Goal: Information Seeking & Learning: Learn about a topic

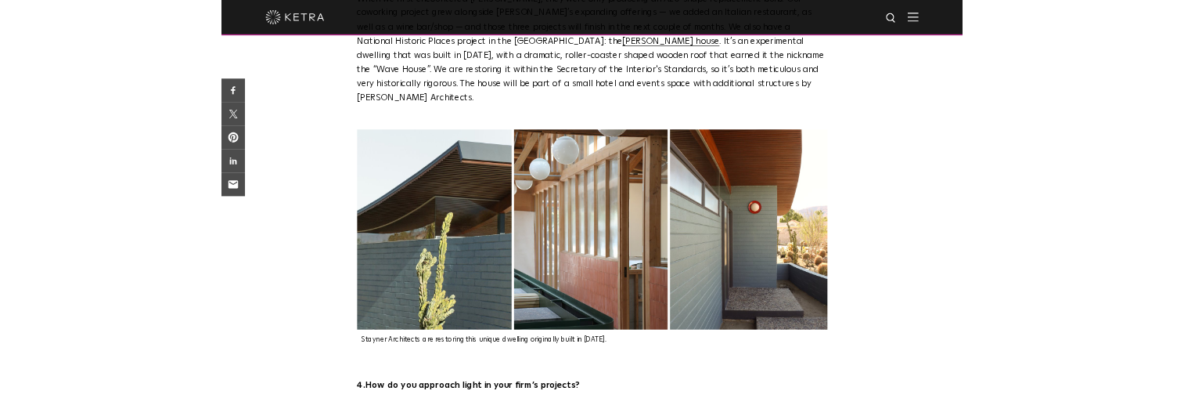
scroll to position [1966, 0]
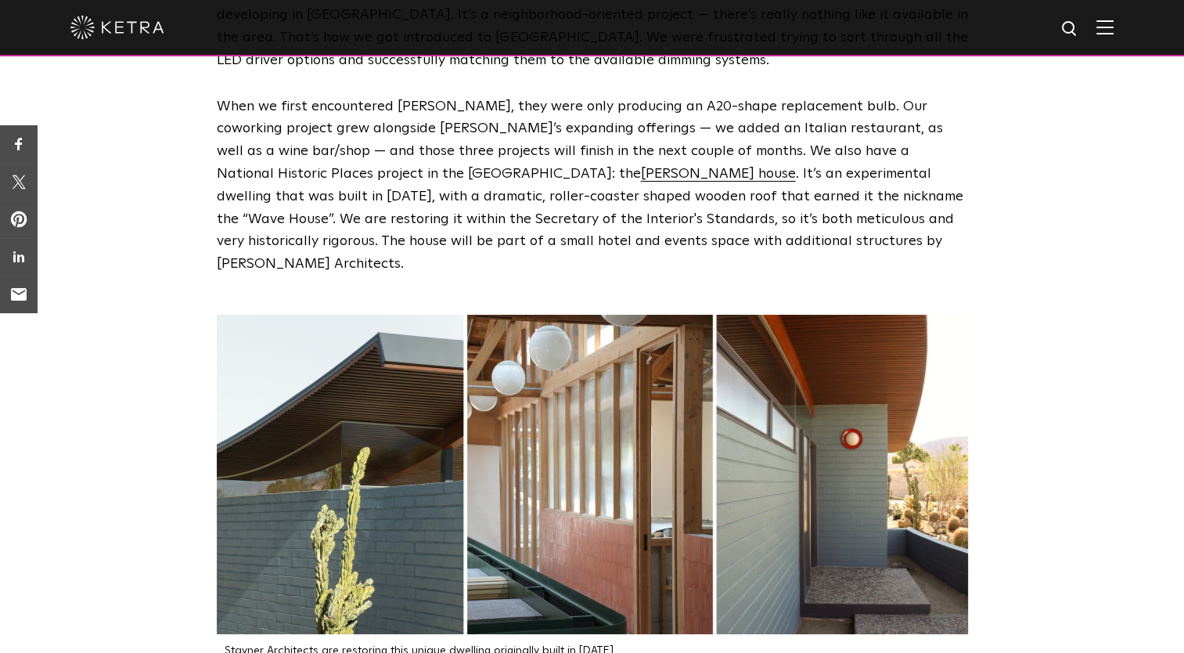
click at [462, 420] on img at bounding box center [592, 474] width 751 height 319
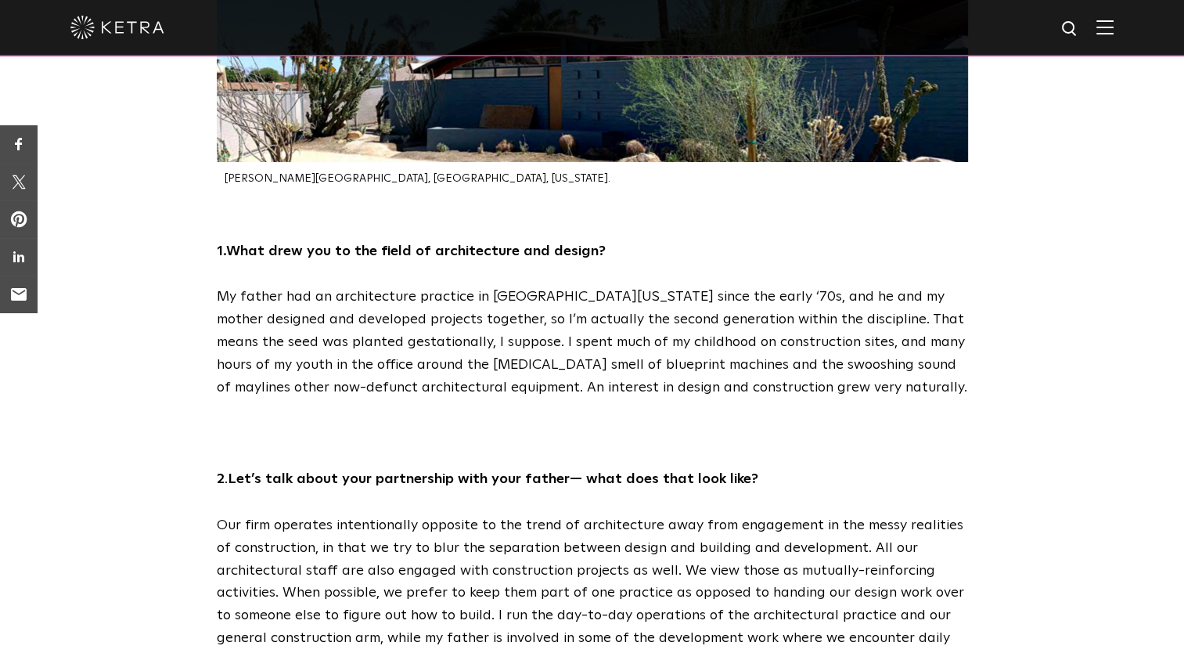
scroll to position [0, 0]
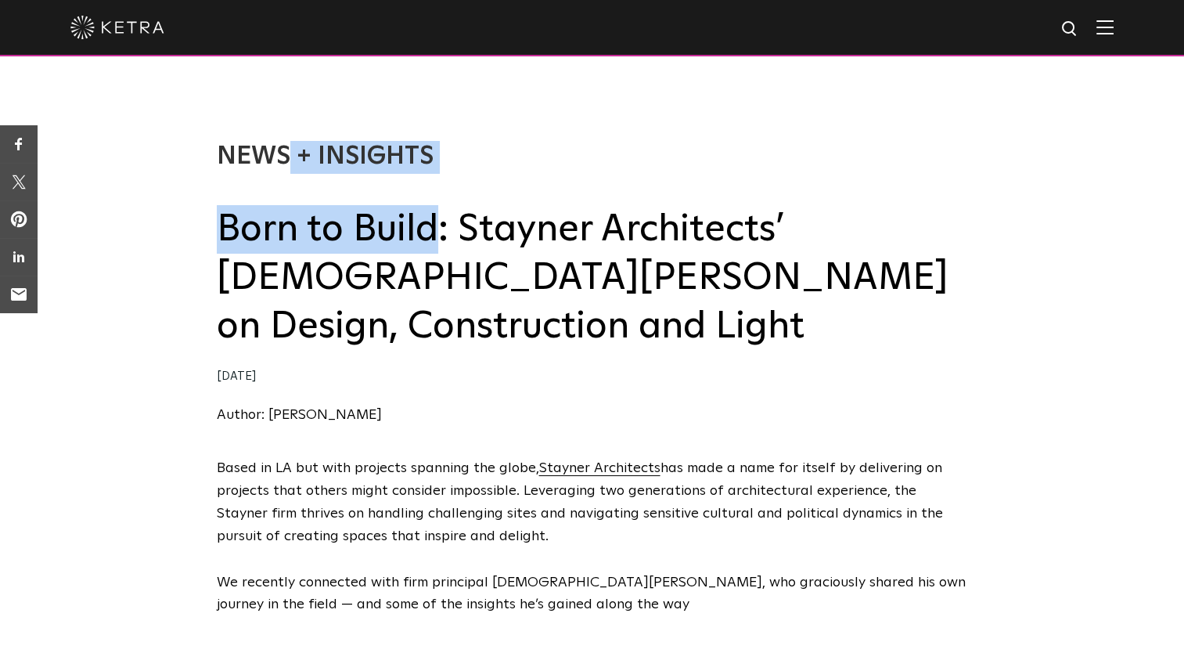
drag, startPoint x: 438, startPoint y: 246, endPoint x: 207, endPoint y: 242, distance: 231.0
click at [207, 242] on div "News + Insights Born to Build: Stayner Architects’ Christian Stayner on Design,…" at bounding box center [592, 267] width 1184 height 379
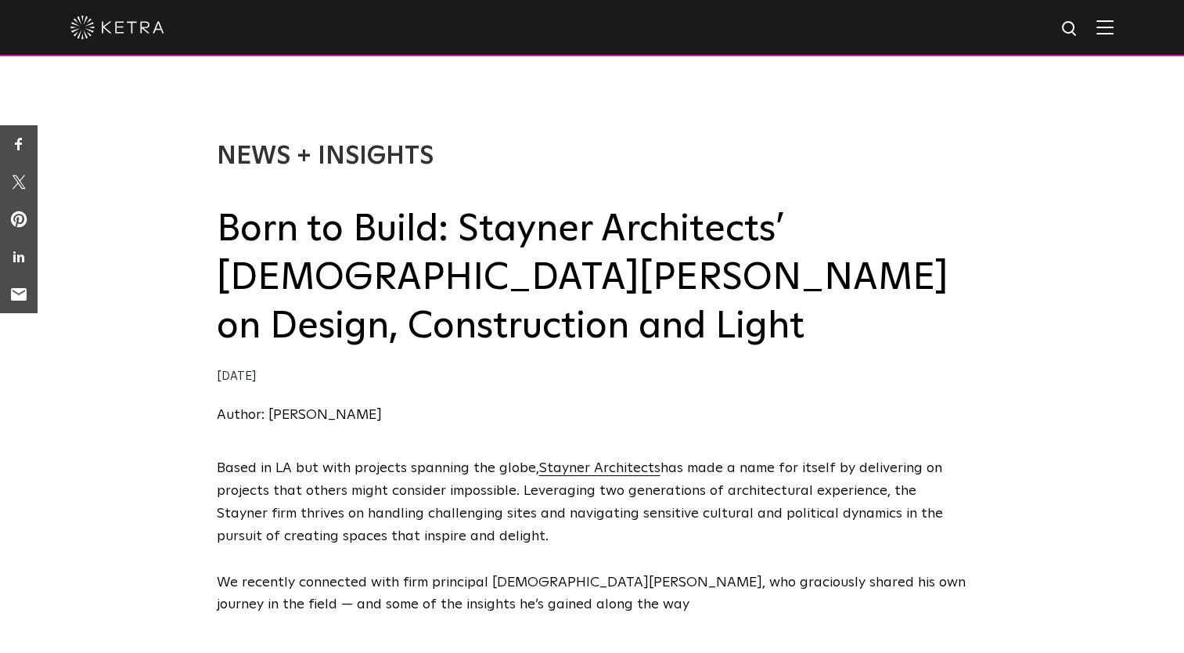
drag, startPoint x: 207, startPoint y: 242, endPoint x: 214, endPoint y: 248, distance: 9.4
click at [214, 248] on div "News + Insights Born to Build: Stayner Architects’ Christian Stayner on Design,…" at bounding box center [592, 267] width 1184 height 379
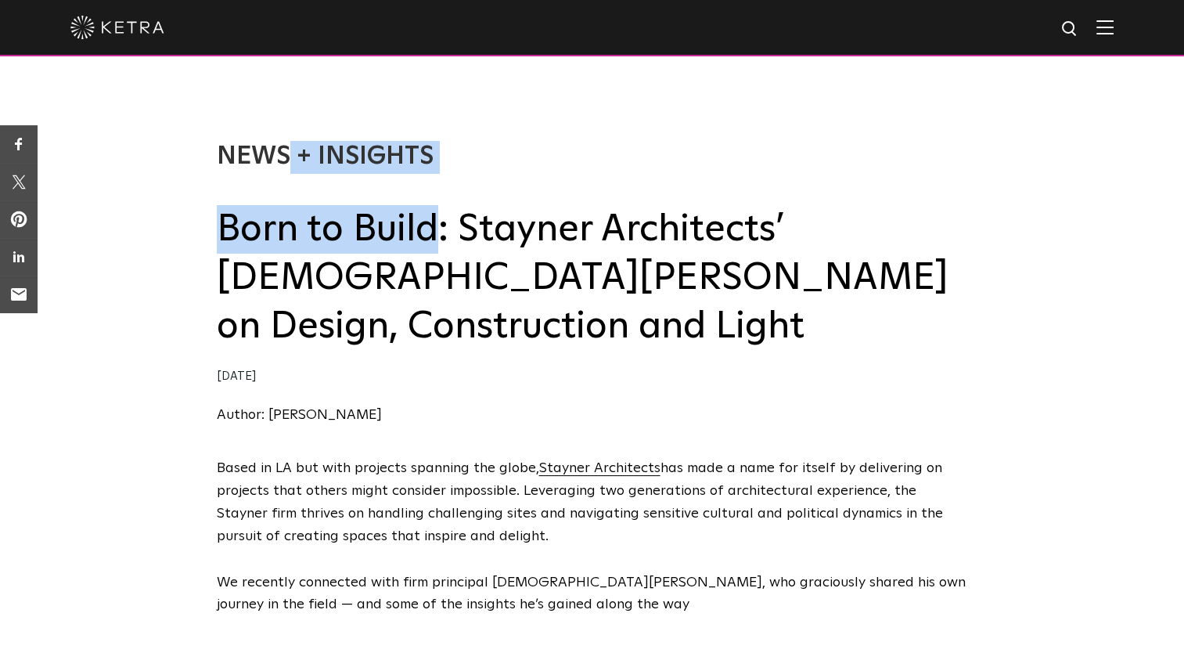
drag, startPoint x: 214, startPoint y: 248, endPoint x: 354, endPoint y: 252, distance: 140.2
click at [354, 252] on div "News + Insights Born to Build: Stayner Architects’ Christian Stayner on Design,…" at bounding box center [592, 267] width 1184 height 379
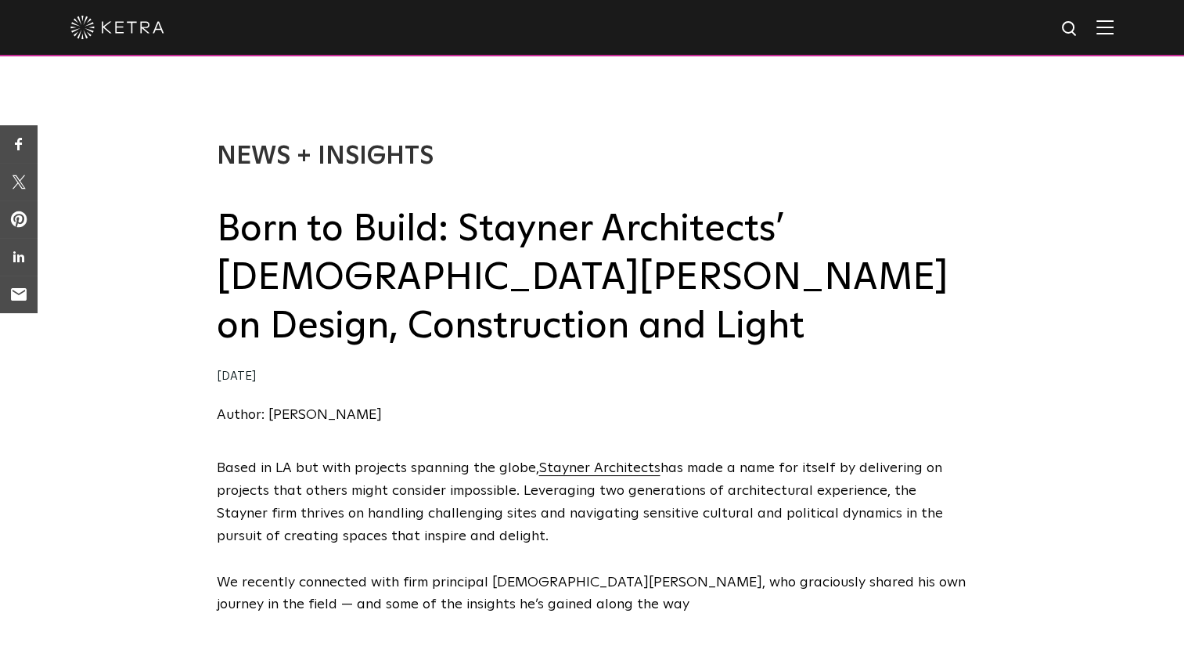
click at [210, 253] on div "News + Insights Born to Build: Stayner Architects’ Christian Stayner on Design,…" at bounding box center [592, 267] width 1184 height 379
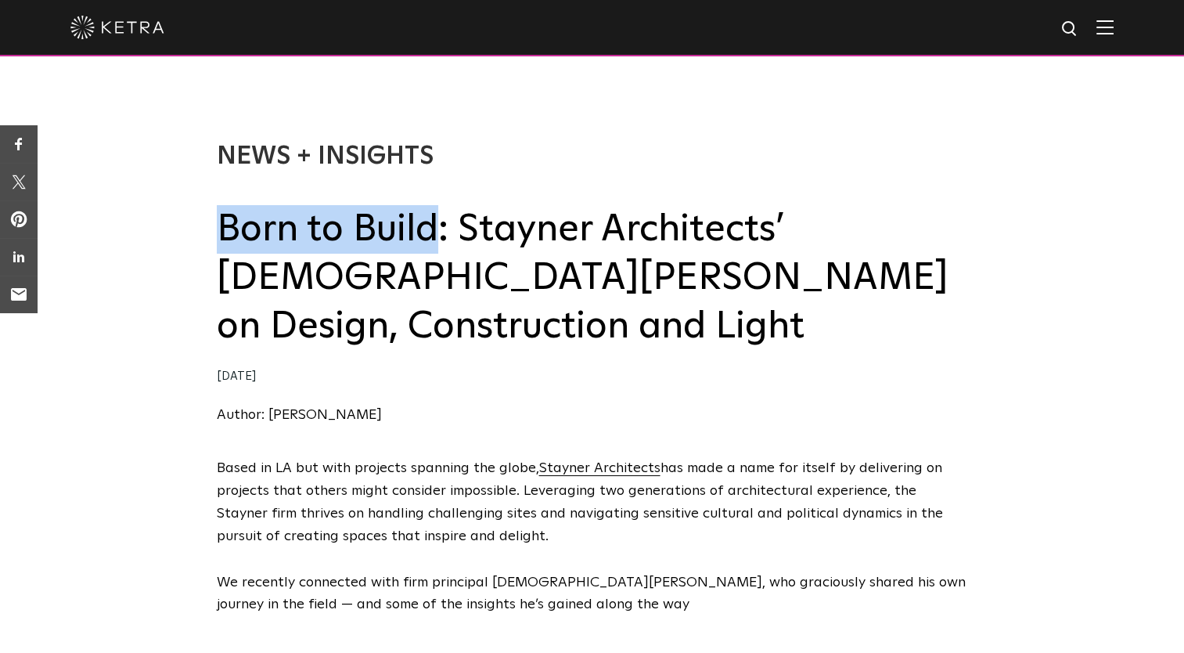
drag, startPoint x: 217, startPoint y: 238, endPoint x: 435, endPoint y: 243, distance: 218.5
click at [435, 243] on h2 "Born to Build: Stayner Architects’ Christian Stayner on Design, Construction an…" at bounding box center [592, 278] width 751 height 146
copy h2 "Born to Build"
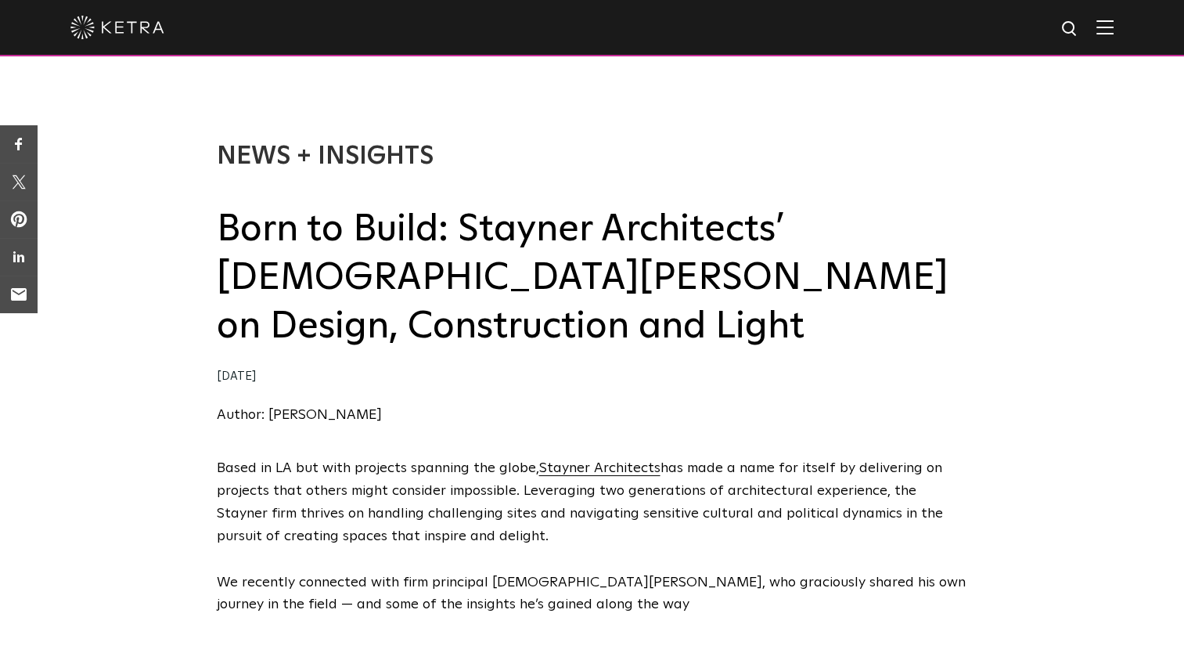
click at [214, 231] on div "News + Insights Born to Build: Stayner Architects’ Christian Stayner on Design,…" at bounding box center [592, 267] width 1184 height 379
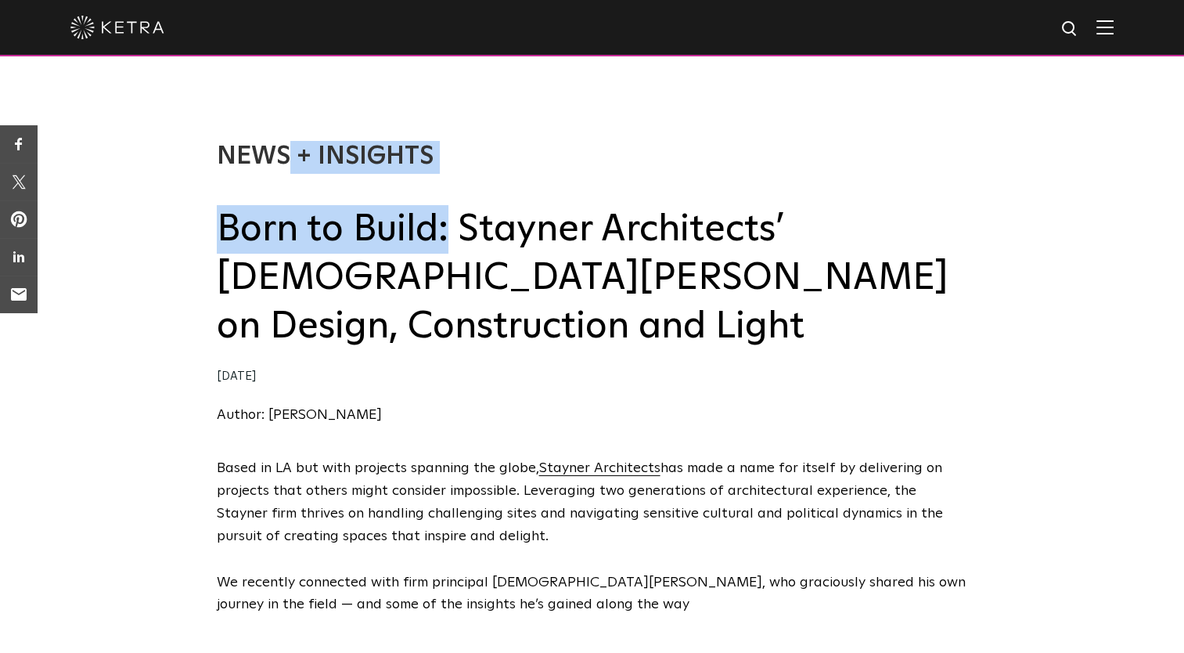
drag, startPoint x: 214, startPoint y: 231, endPoint x: 449, endPoint y: 235, distance: 235.6
click at [449, 235] on div "News + Insights Born to Build: Stayner Architects’ Christian Stayner on Design,…" at bounding box center [592, 267] width 1184 height 379
click at [449, 235] on h2 "Born to Build: Stayner Architects’ Christian Stayner on Design, Construction an…" at bounding box center [592, 278] width 751 height 146
drag, startPoint x: 456, startPoint y: 240, endPoint x: 219, endPoint y: 247, distance: 237.3
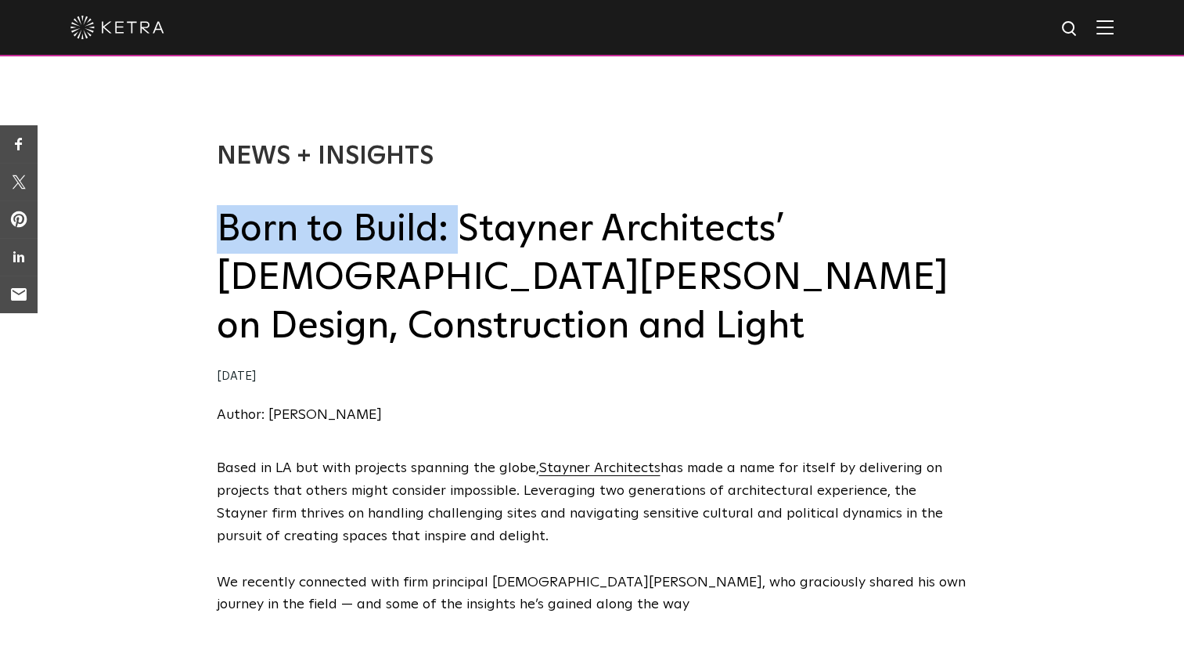
click at [219, 247] on h2 "Born to Build: Stayner Architects’ Christian Stayner on Design, Construction an…" at bounding box center [592, 278] width 751 height 146
copy h2 "Born to Build:"
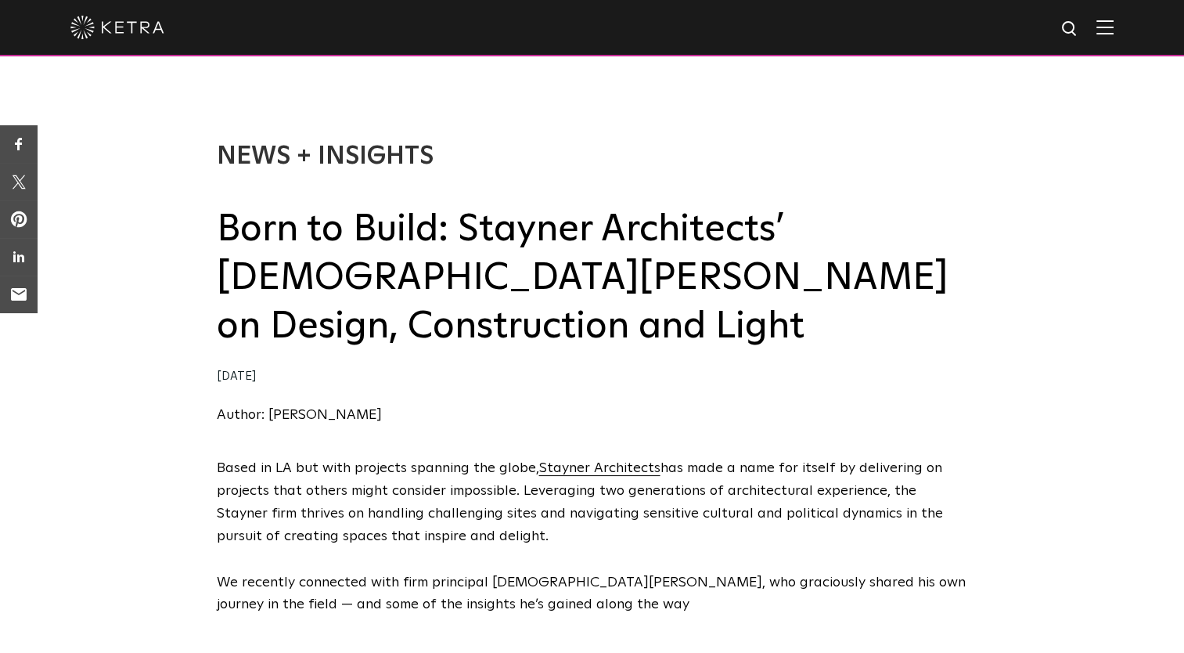
click at [1094, 280] on div "News + Insights Born to Build: Stayner Architects’ Christian Stayner on Design,…" at bounding box center [592, 267] width 1184 height 379
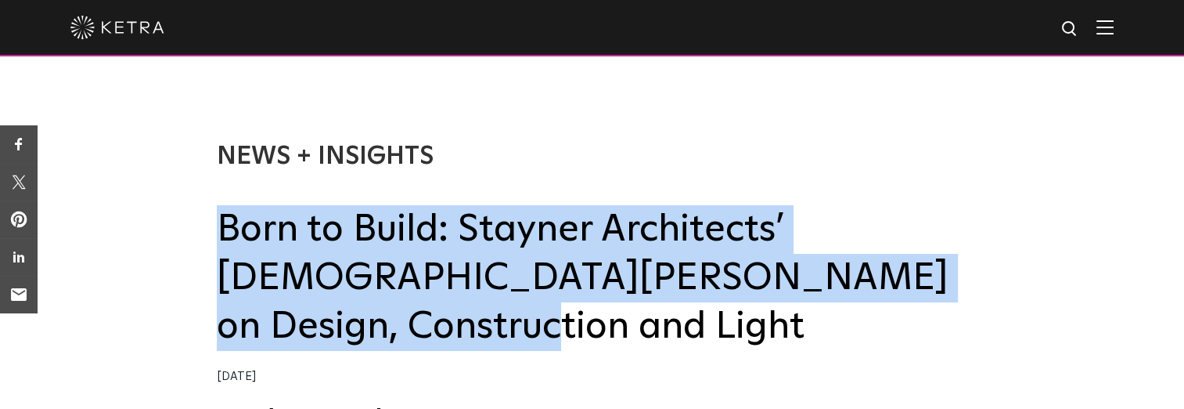
drag, startPoint x: 218, startPoint y: 214, endPoint x: 952, endPoint y: 286, distance: 737.7
click at [952, 286] on h2 "Born to Build: Stayner Architects’ Christian Stayner on Design, Construction an…" at bounding box center [592, 278] width 751 height 146
copy h2 "Born to Build: Stayner Architects’ Christian Stayner on Design, Construction an…"
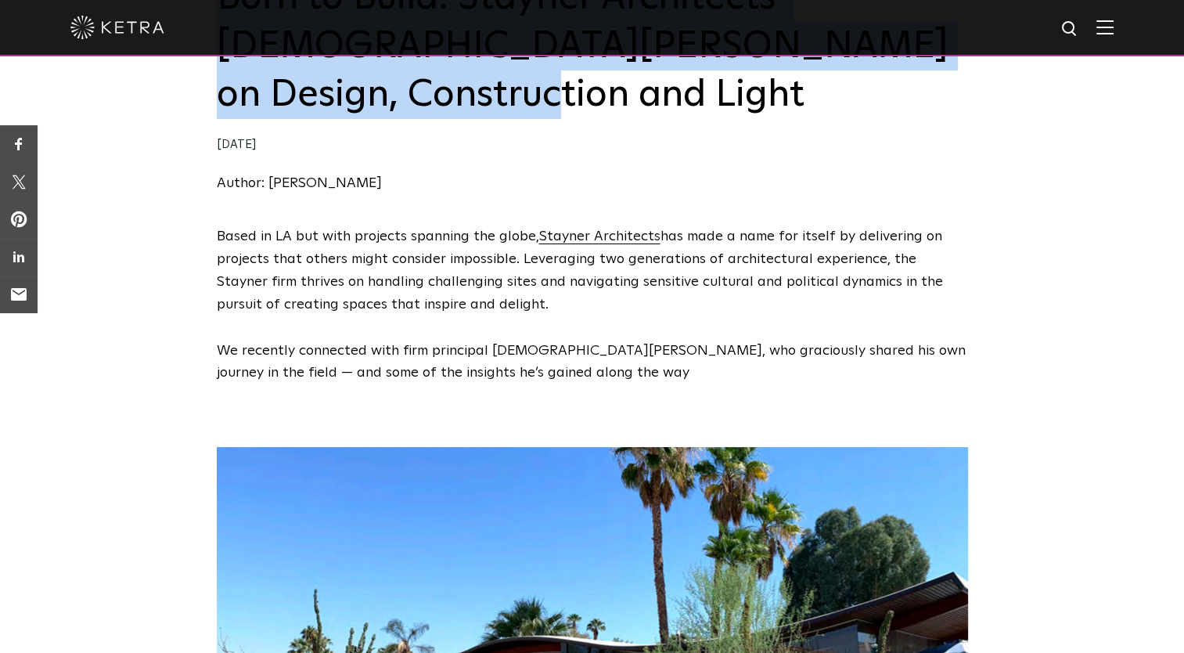
scroll to position [238, 0]
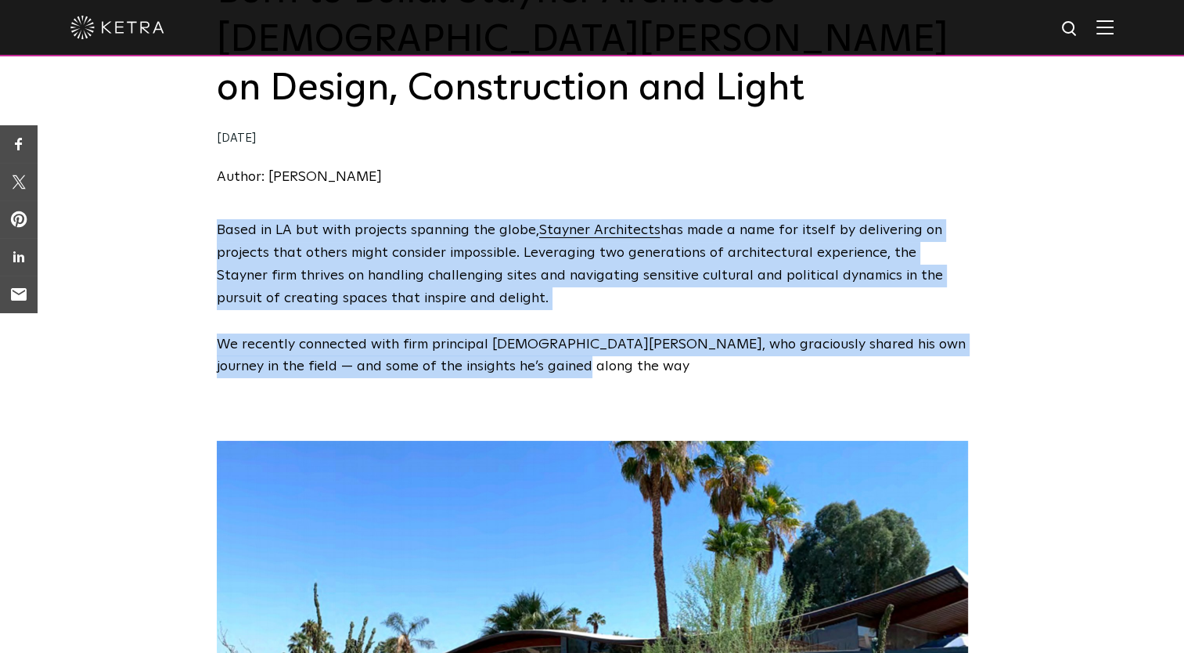
drag, startPoint x: 216, startPoint y: 185, endPoint x: 553, endPoint y: 330, distance: 366.7
click at [553, 330] on div "Based in LA but with projects spanning the globe, Stayner Architects has made a…" at bounding box center [592, 310] width 751 height 182
copy span "Based in LA but with projects spanning the globe, Stayner Architects has made a…"
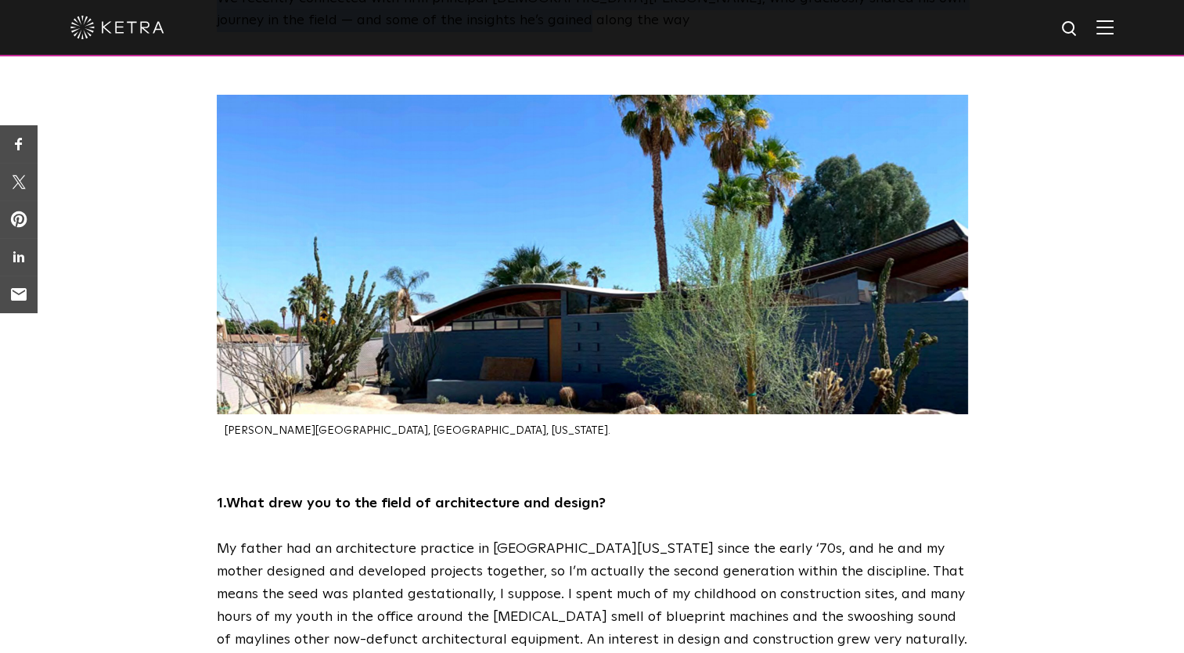
scroll to position [601, 0]
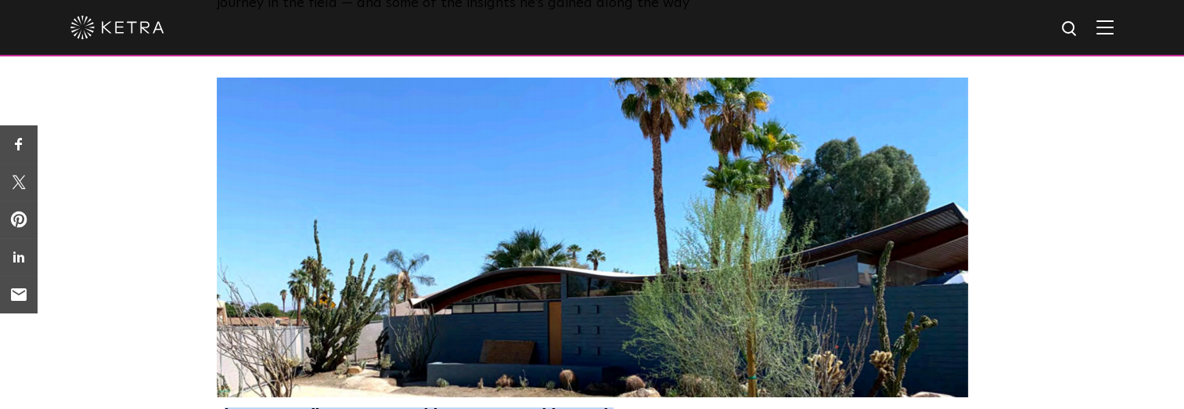
drag, startPoint x: 222, startPoint y: 366, endPoint x: 462, endPoint y: 371, distance: 239.6
copy div "Miles C. Bates House, Palm Desert, California. 1. What drew you to the field of…"
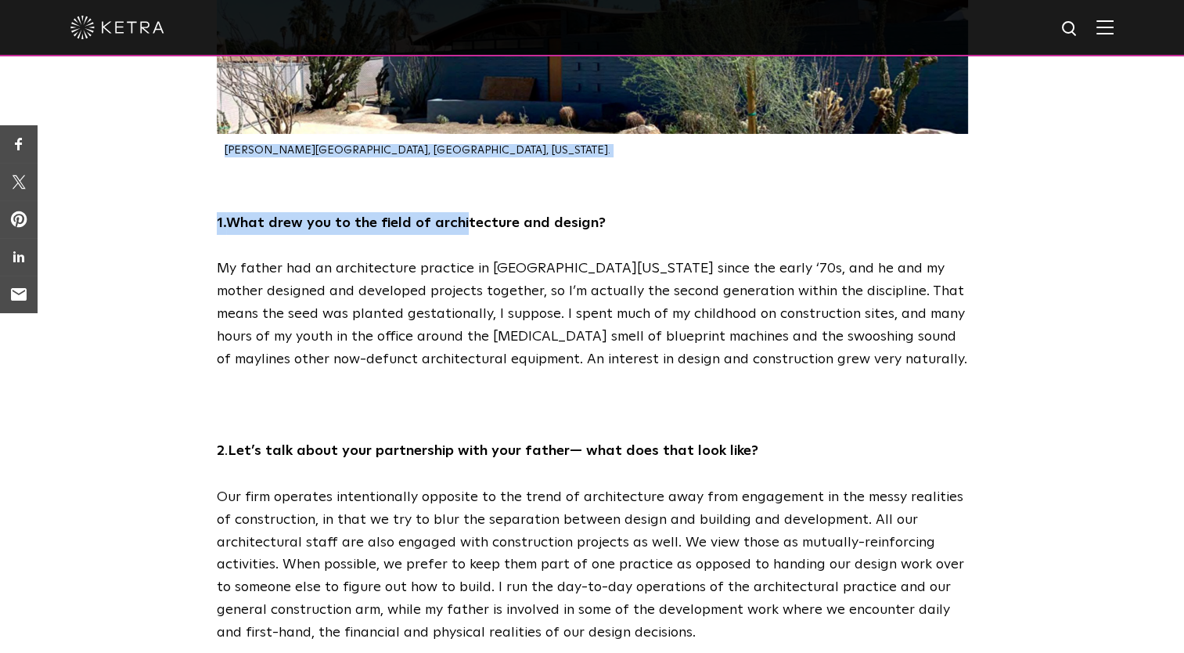
scroll to position [876, 0]
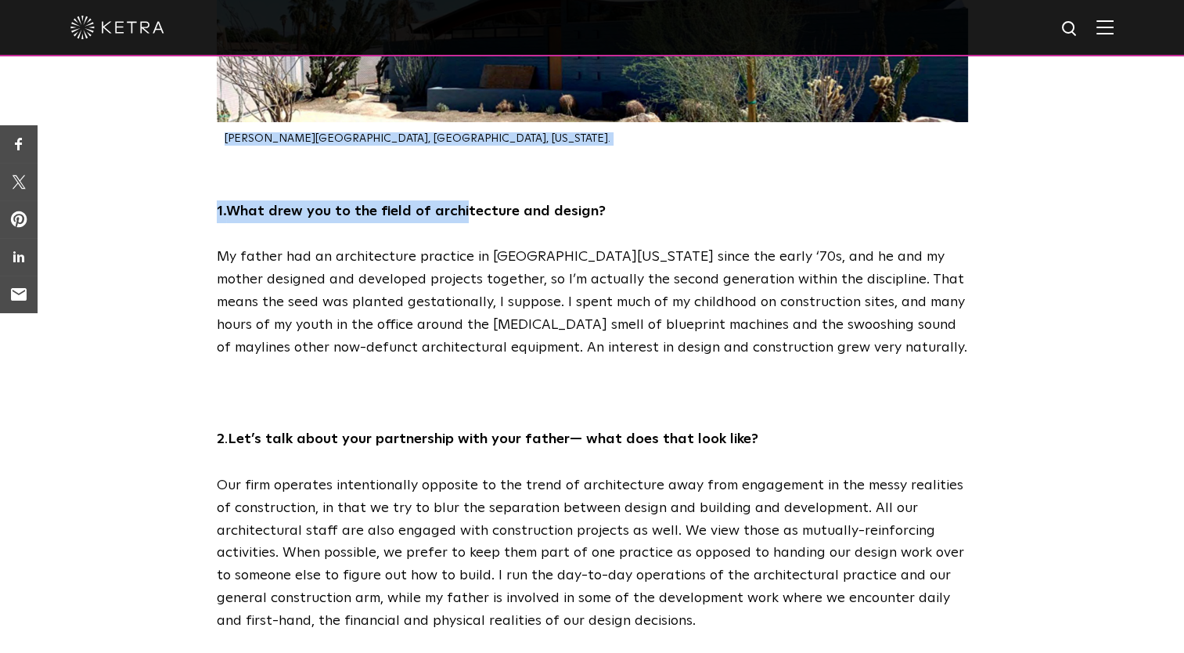
click at [200, 200] on div "1. What drew you to the field of architecture and design? My father had an arch…" at bounding box center [592, 416] width 1184 height 432
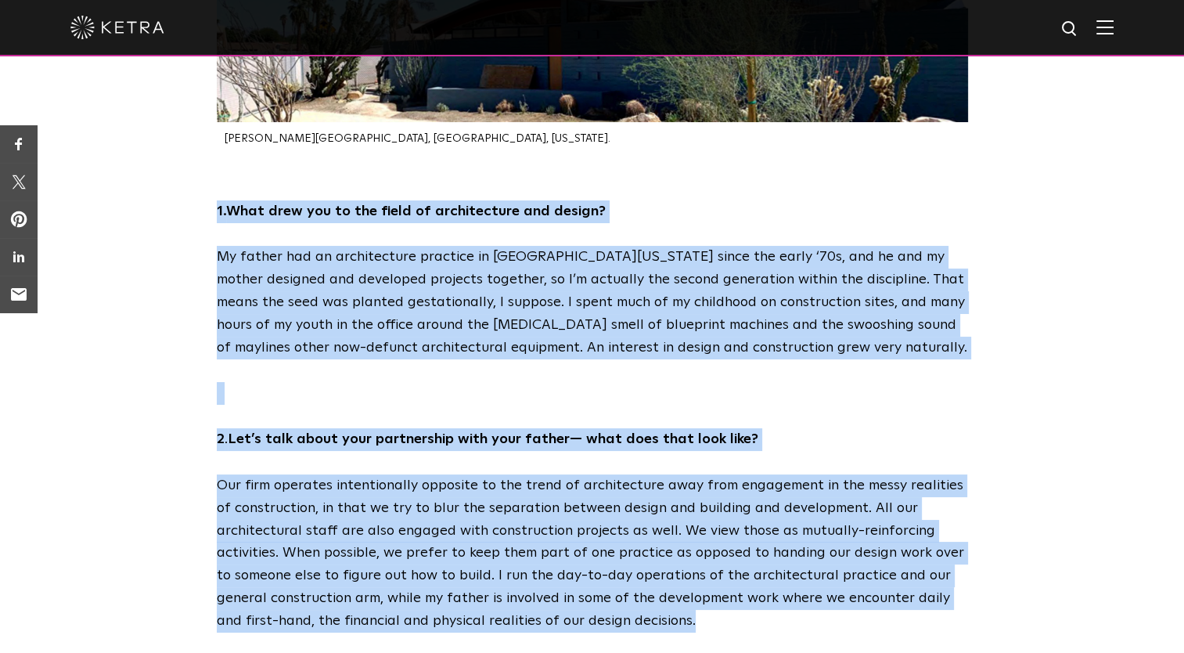
drag, startPoint x: 210, startPoint y: 156, endPoint x: 953, endPoint y: 575, distance: 852.8
click at [953, 575] on div "1. What drew you to the field of architecture and design? My father had an arch…" at bounding box center [592, 416] width 783 height 432
copy div "1. What drew you to the field of architecture and design? My father had an arch…"
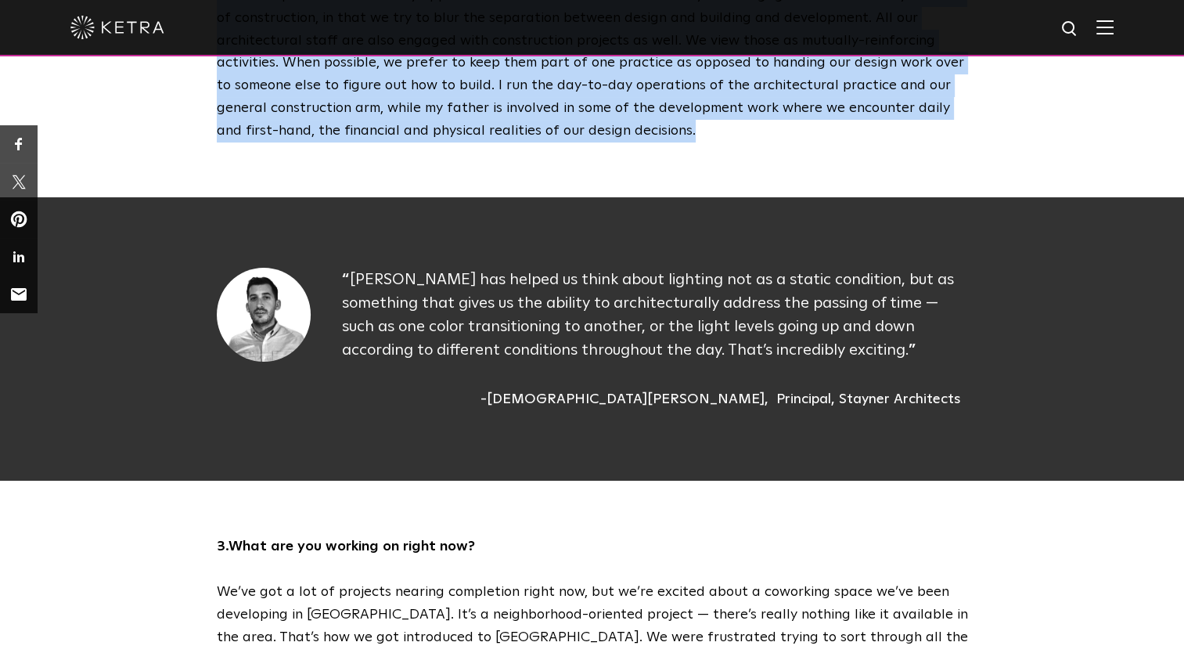
scroll to position [1378, 0]
